Goal: Task Accomplishment & Management: Manage account settings

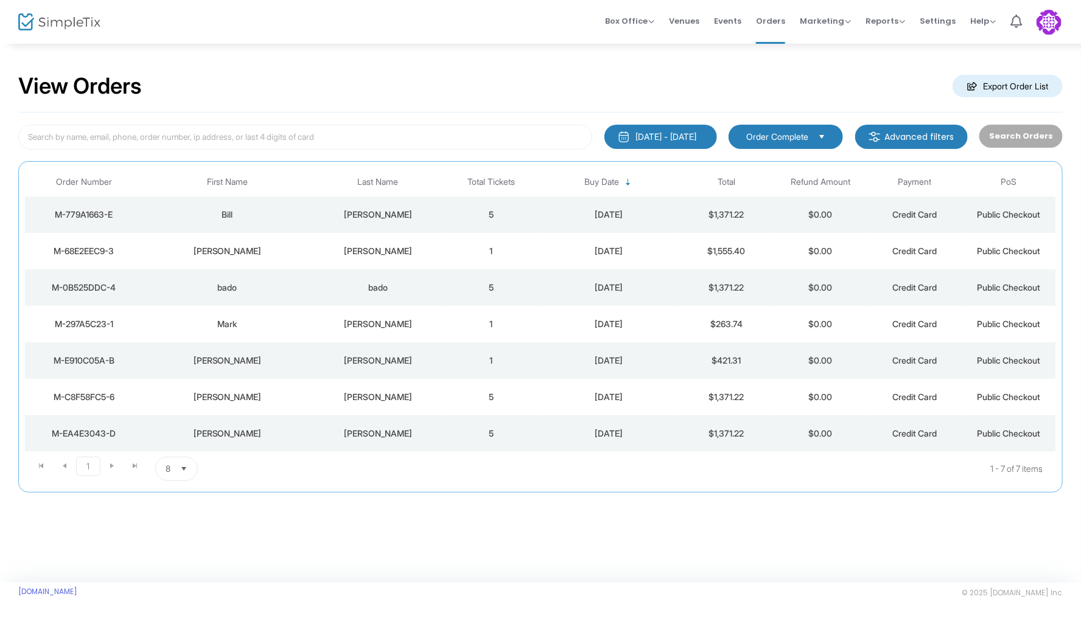
click at [1056, 27] on img at bounding box center [1048, 22] width 25 height 25
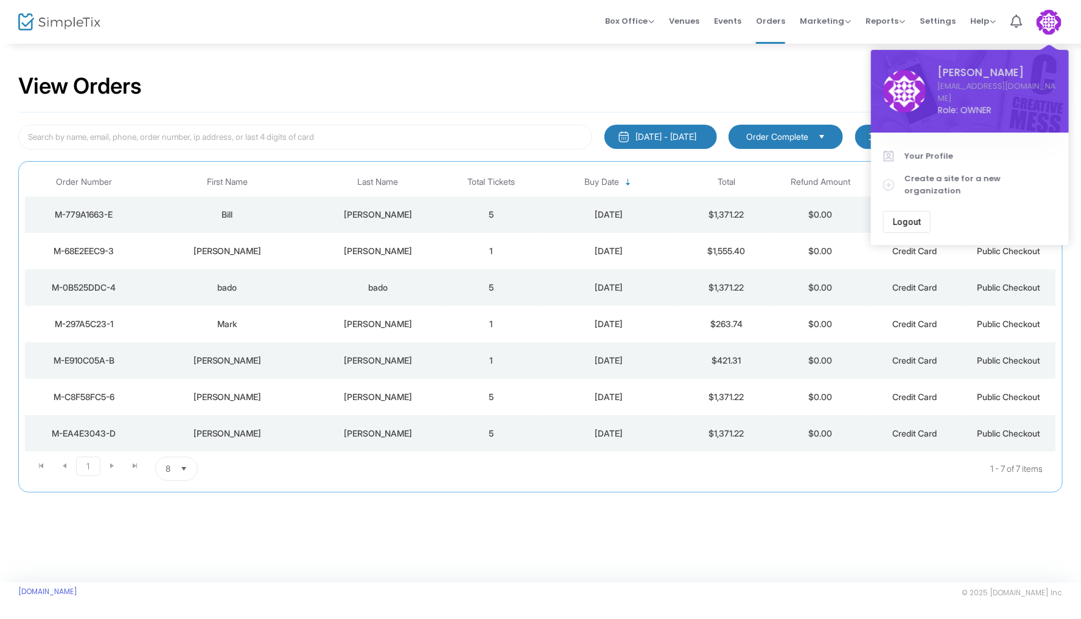
click at [920, 211] on button "Logout" at bounding box center [906, 222] width 47 height 22
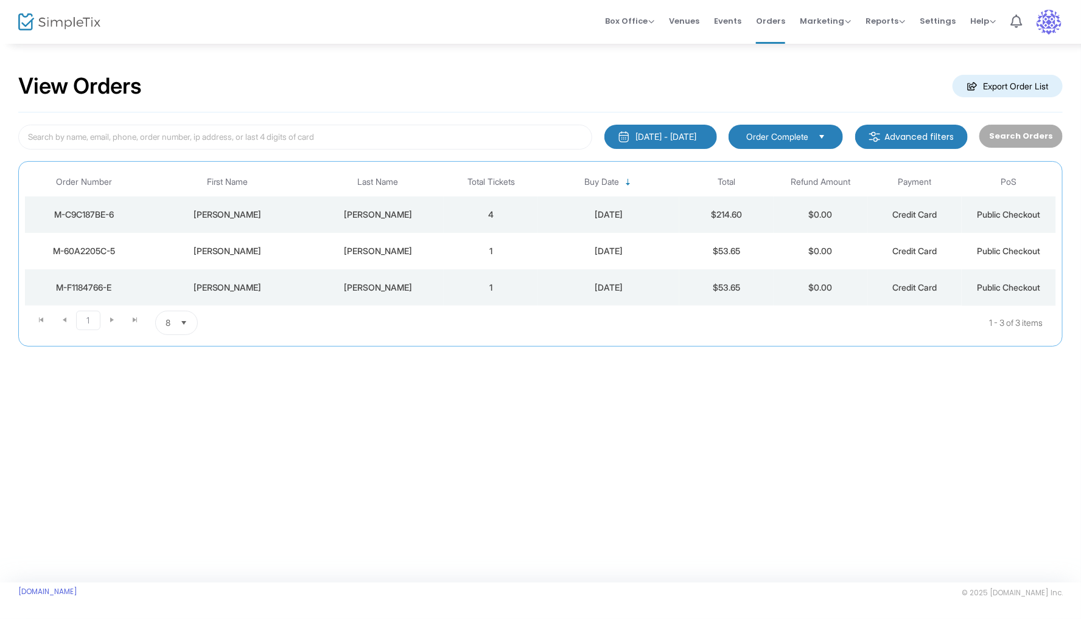
click at [695, 131] on div "[DATE] - [DATE]" at bounding box center [666, 137] width 61 height 12
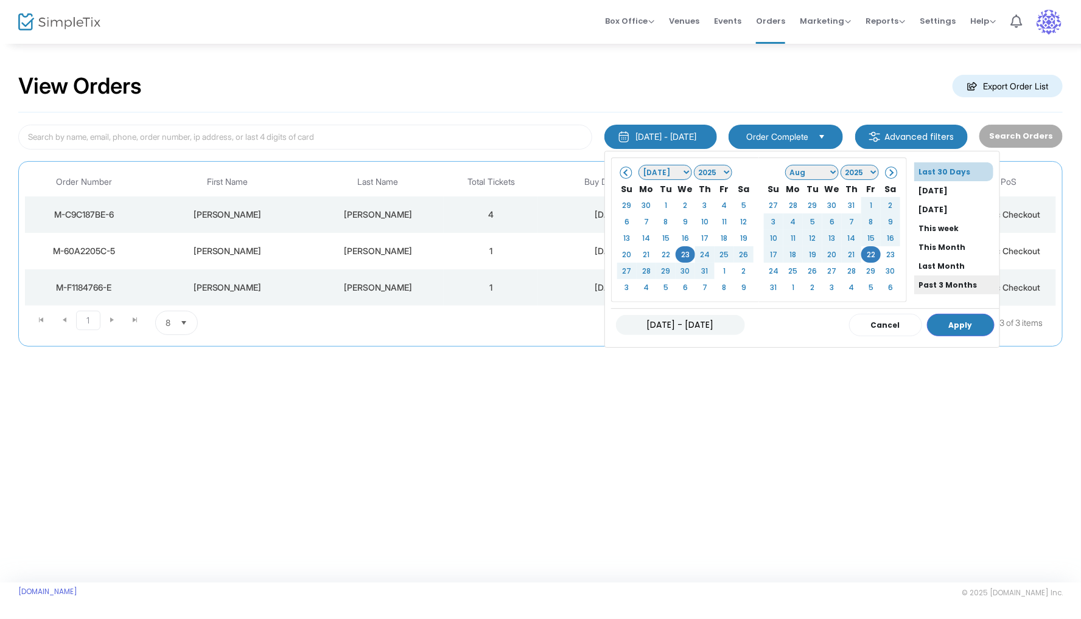
scroll to position [89, 0]
click at [935, 266] on li "All Time" at bounding box center [956, 271] width 85 height 19
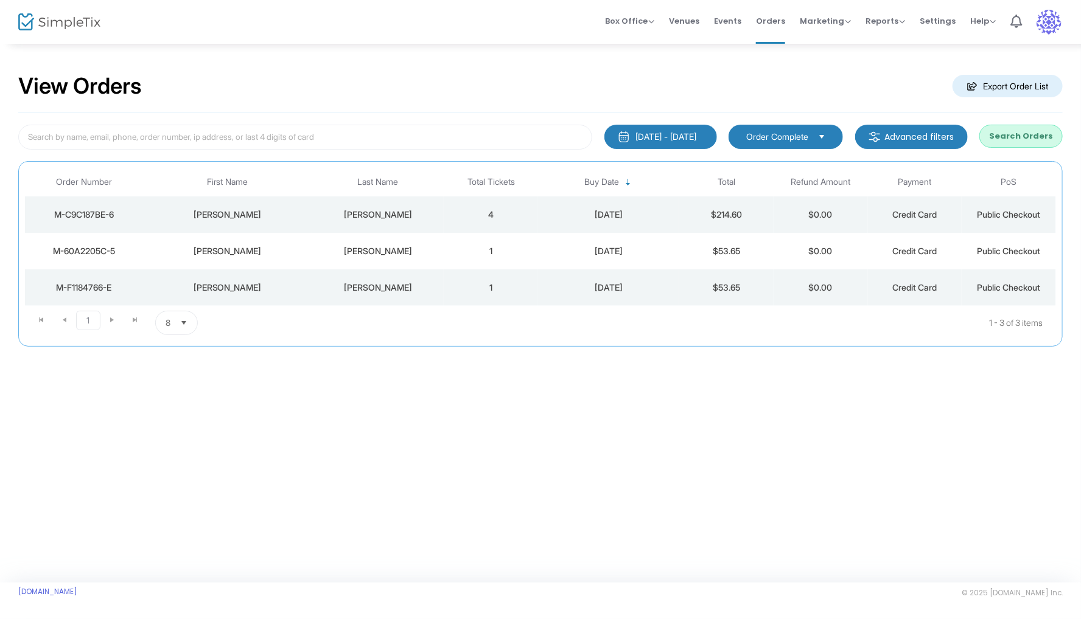
click at [1017, 136] on button "Search Orders" at bounding box center [1020, 136] width 83 height 23
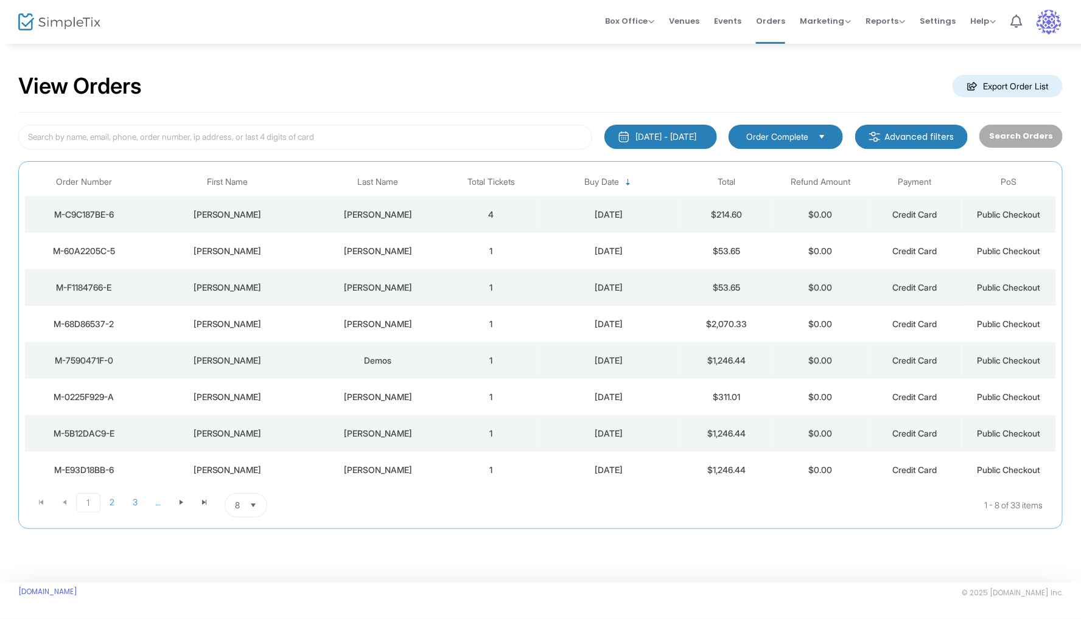
click at [374, 285] on div "[PERSON_NAME]" at bounding box center [378, 288] width 126 height 12
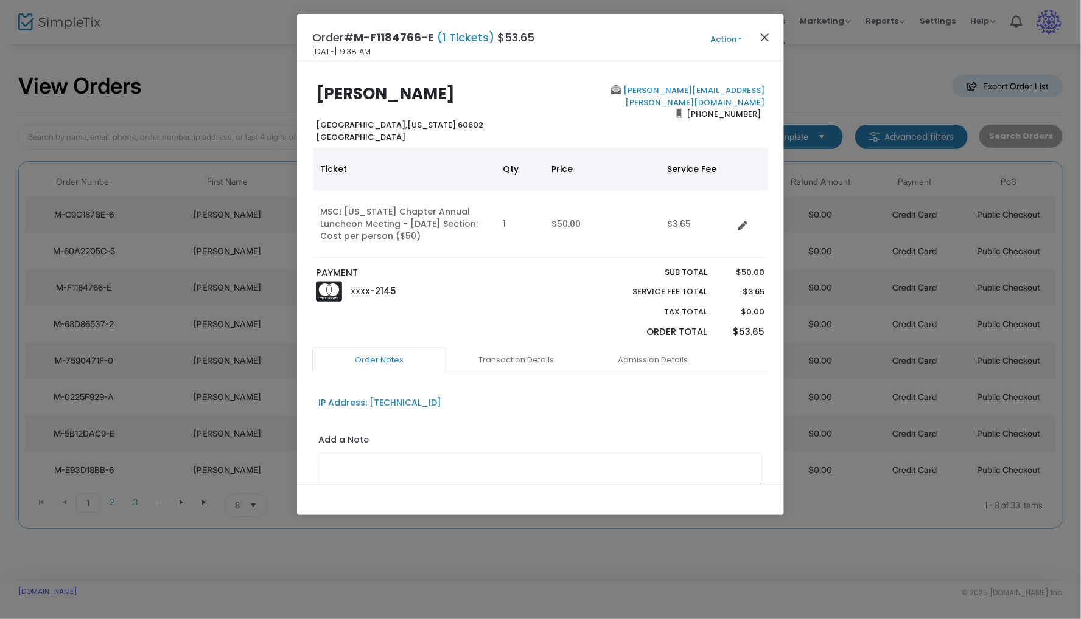
click at [766, 33] on button "Close" at bounding box center [765, 37] width 16 height 16
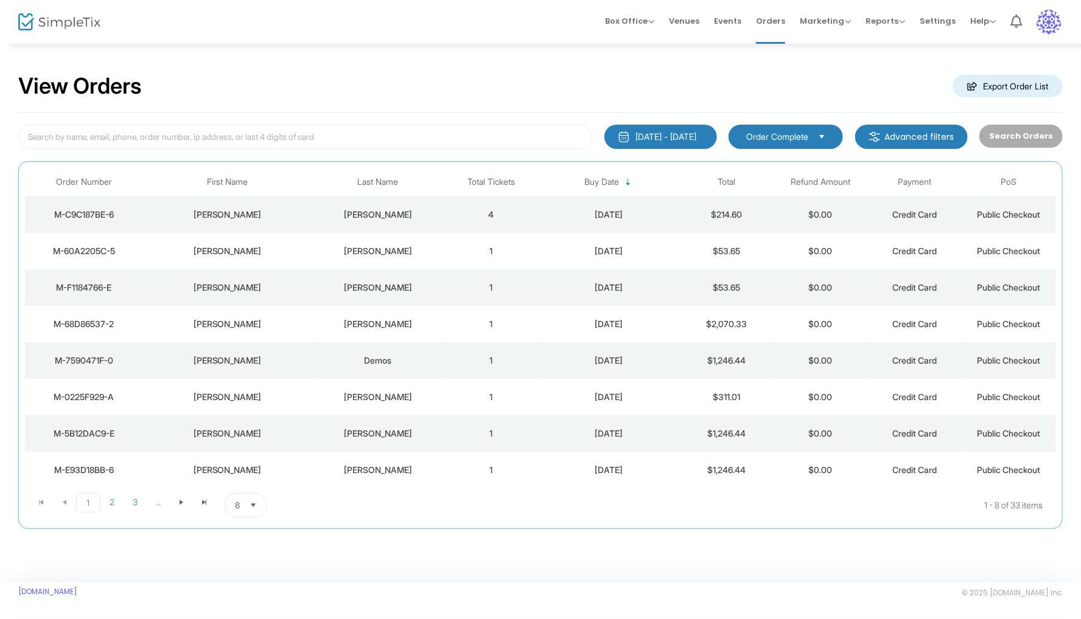
click at [287, 248] on div "[PERSON_NAME]" at bounding box center [226, 251] width 163 height 12
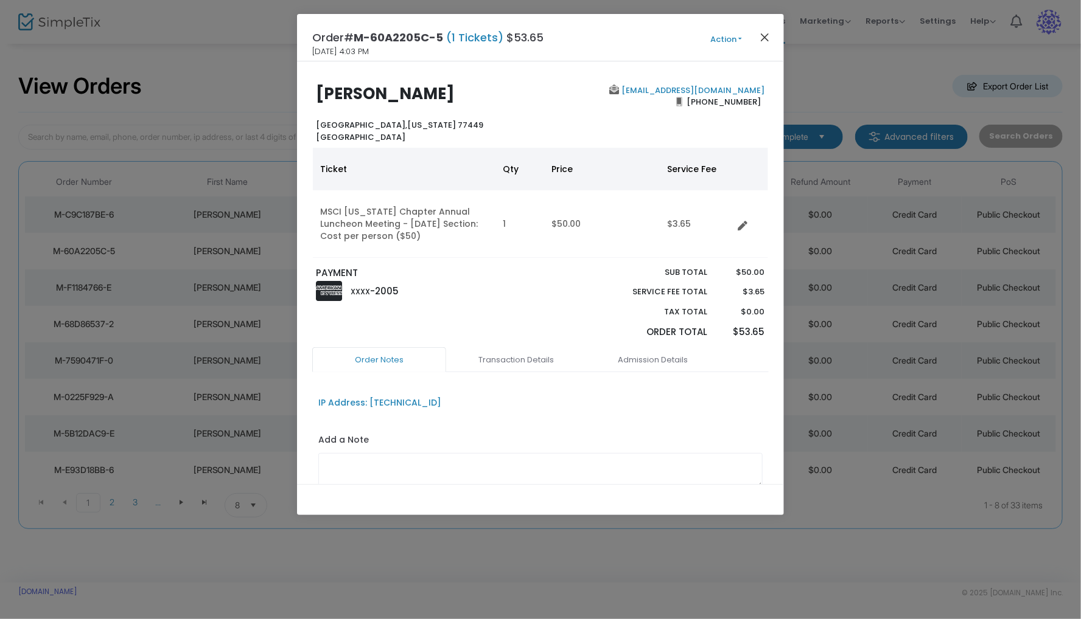
click at [768, 37] on button "Close" at bounding box center [765, 37] width 16 height 16
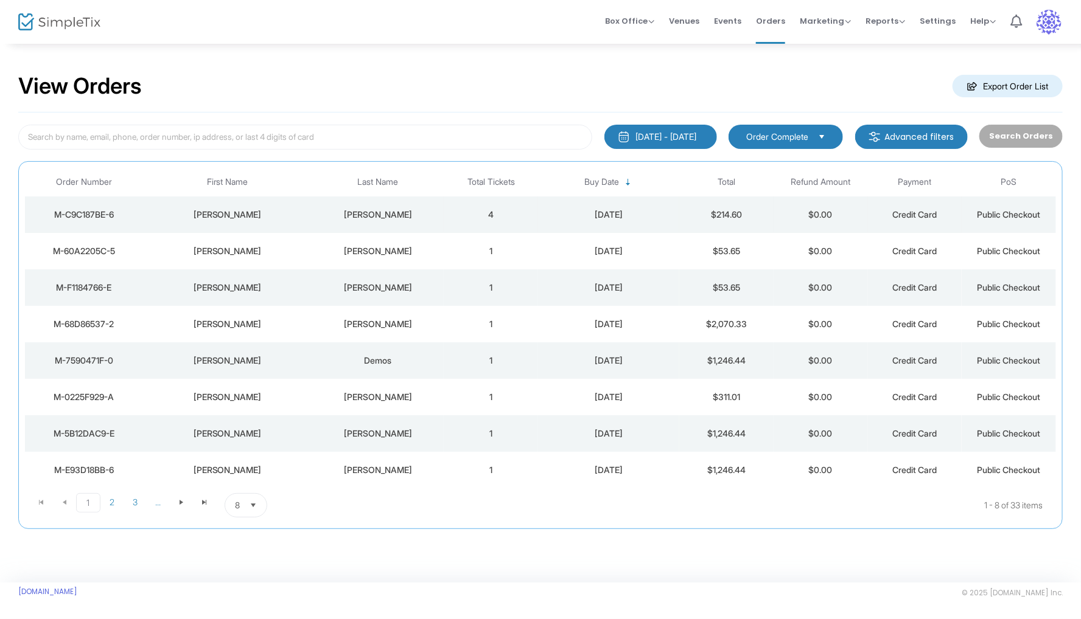
click at [369, 209] on div "[PERSON_NAME]" at bounding box center [378, 215] width 126 height 12
